Goal: Check status

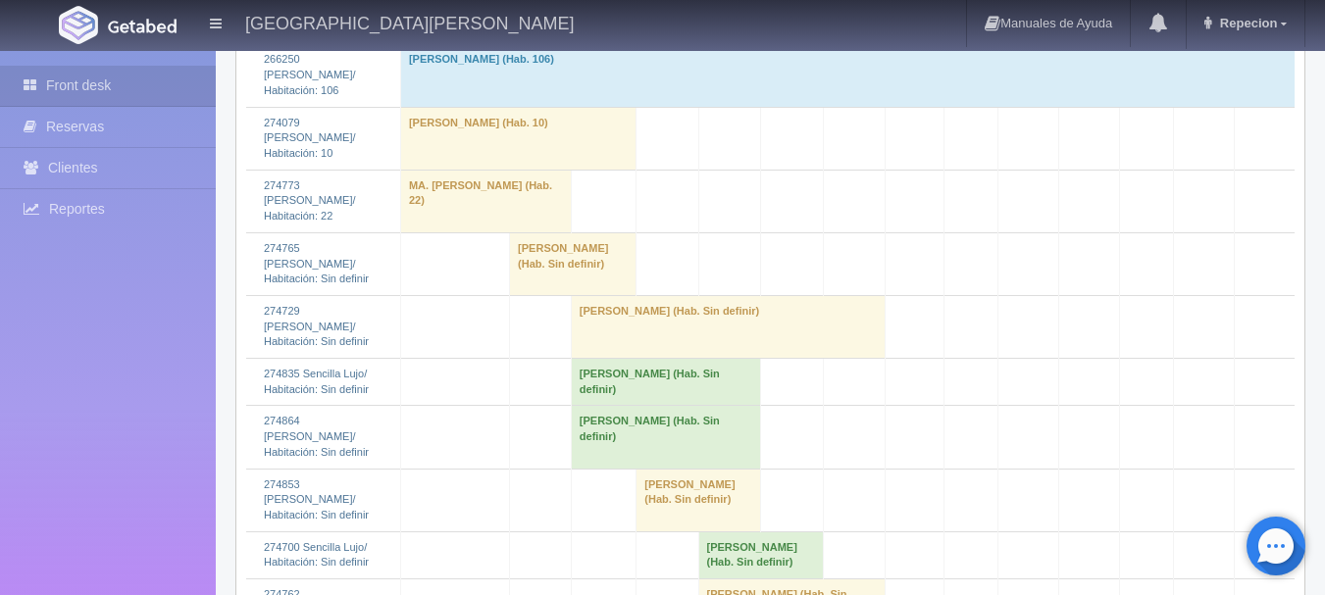
scroll to position [1864, 0]
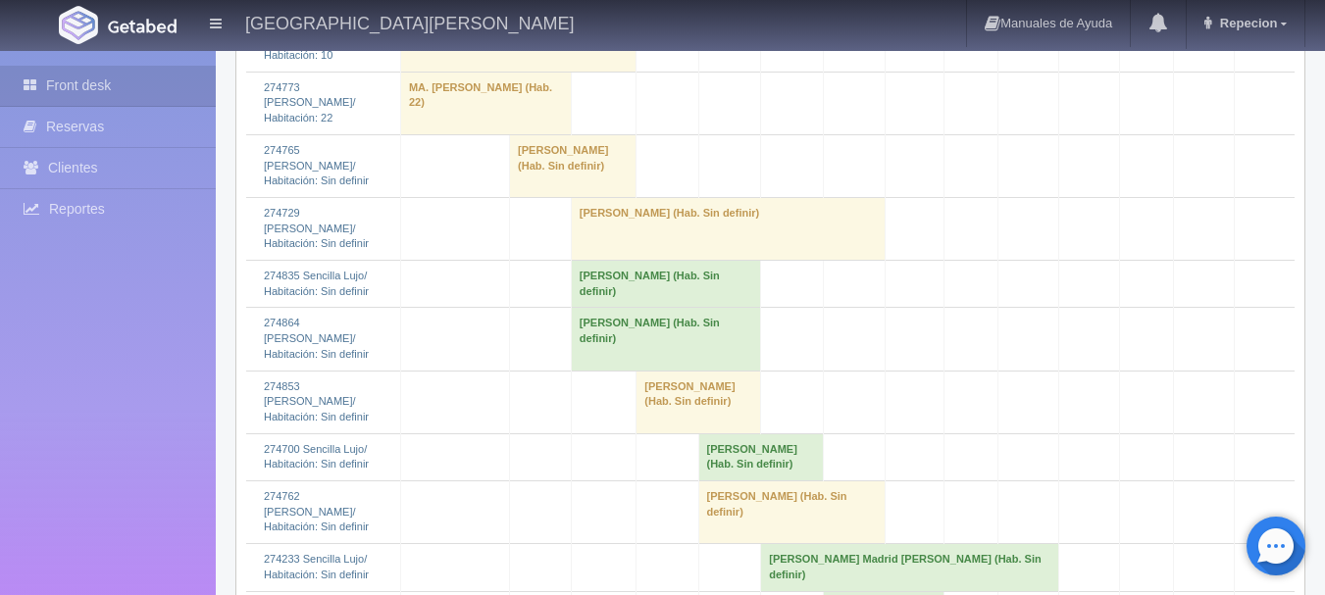
click at [579, 342] on td "[PERSON_NAME] (Hab. Sin definir)" at bounding box center [665, 339] width 189 height 63
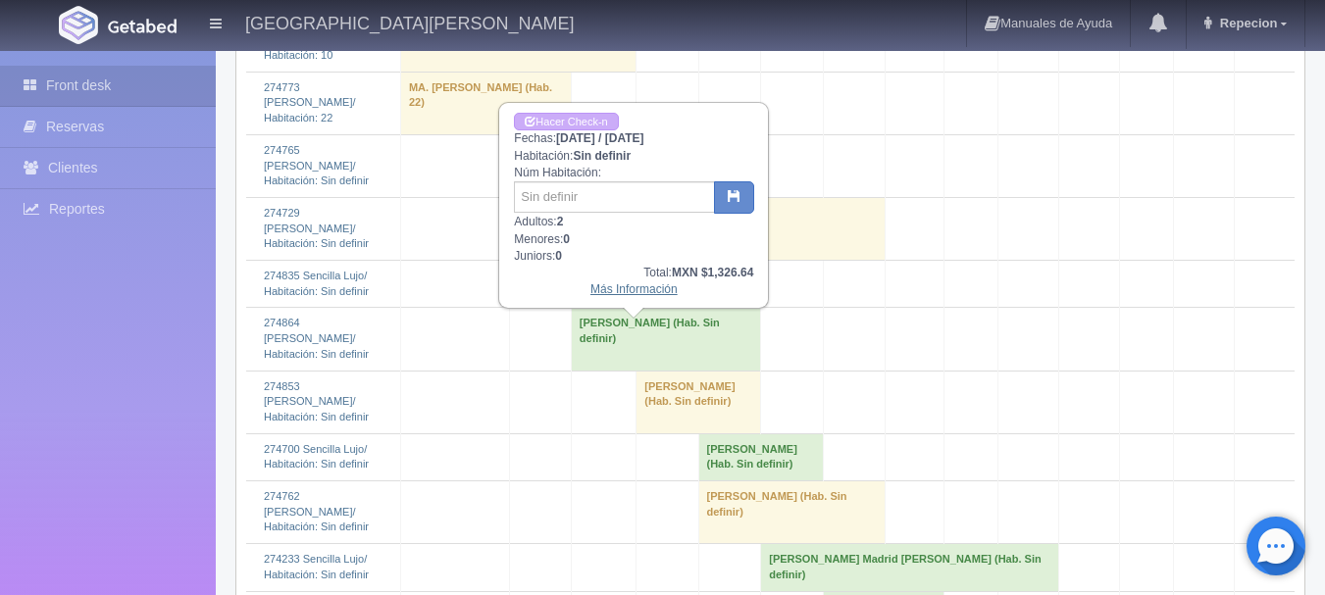
click at [641, 291] on link "Más Información" at bounding box center [634, 290] width 87 height 14
click at [642, 296] on link "Más Información" at bounding box center [634, 290] width 87 height 14
click at [645, 294] on link "Más Información" at bounding box center [634, 290] width 87 height 14
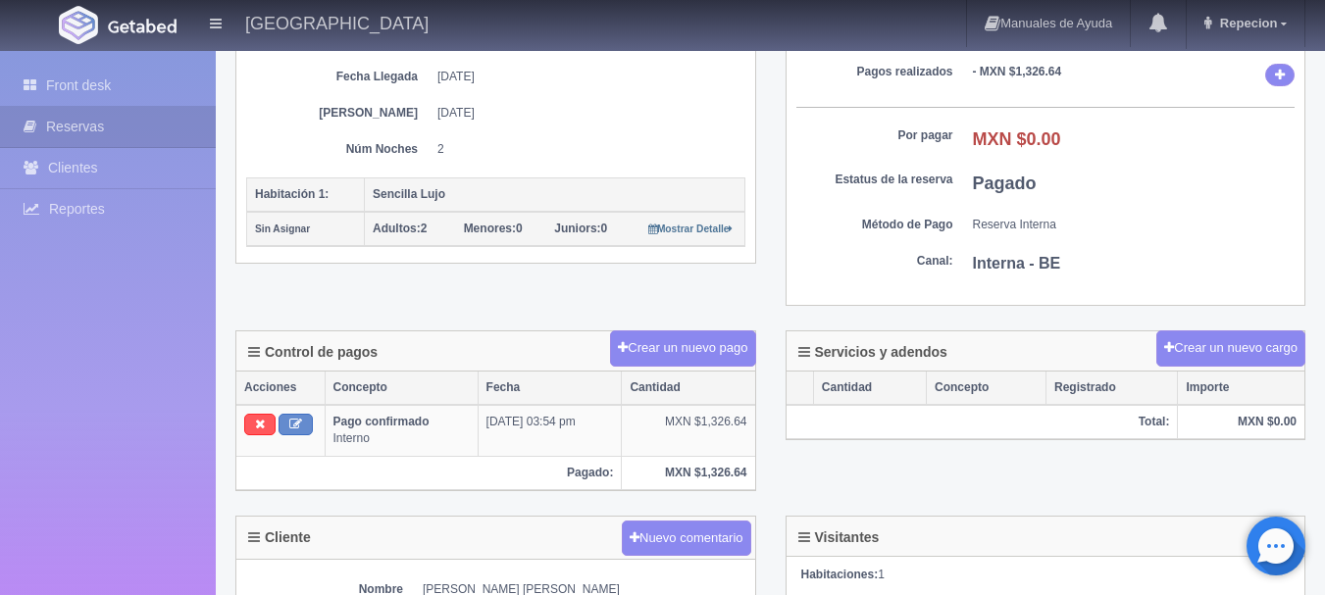
scroll to position [384, 0]
